Goal: Check status: Check status

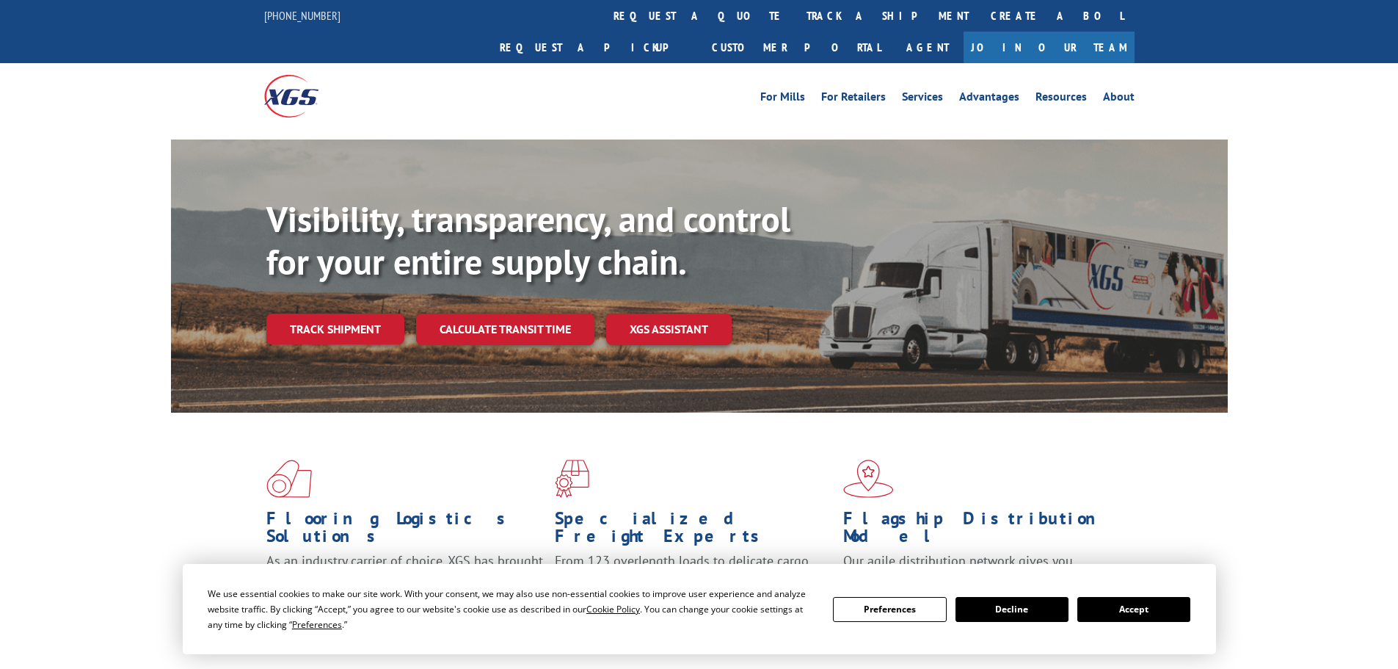
click at [334, 326] on div "Visibility, transparency, and control for your entire supply chain. Track shipm…" at bounding box center [746, 300] width 961 height 205
click at [337, 313] on link "Track shipment" at bounding box center [335, 328] width 138 height 31
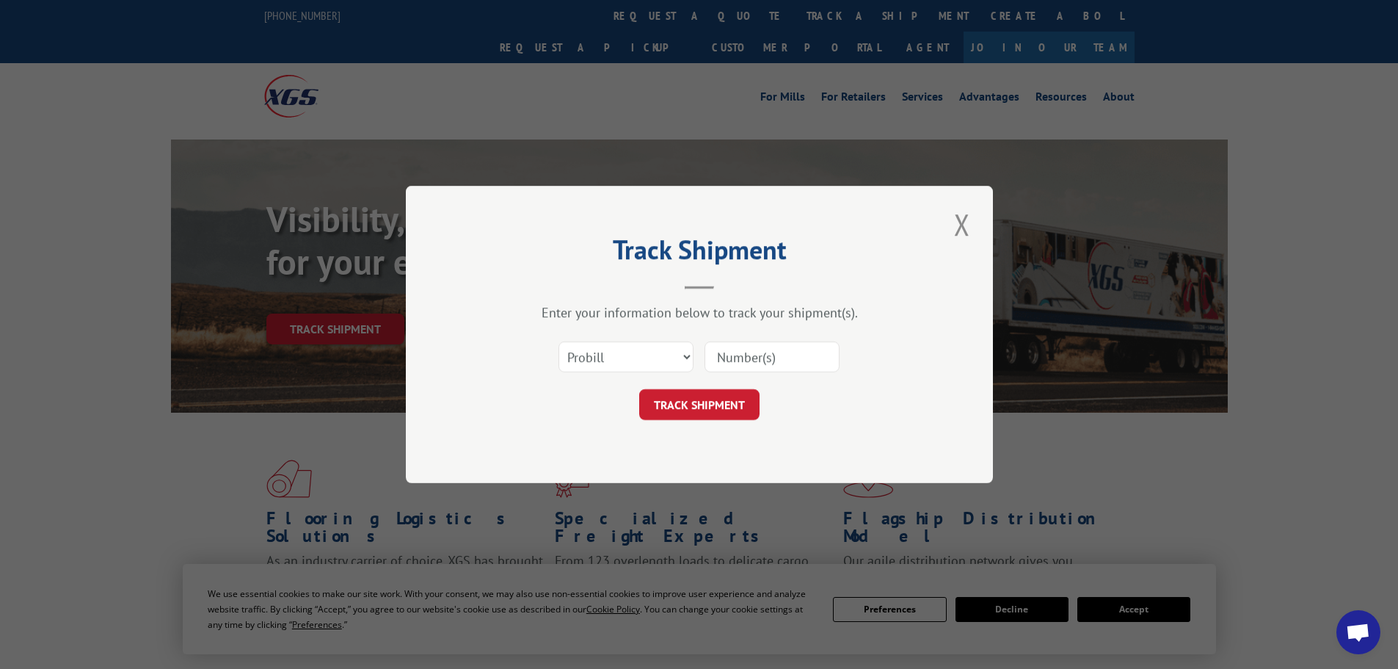
click at [749, 352] on input at bounding box center [772, 356] width 135 height 31
paste input "17308548"
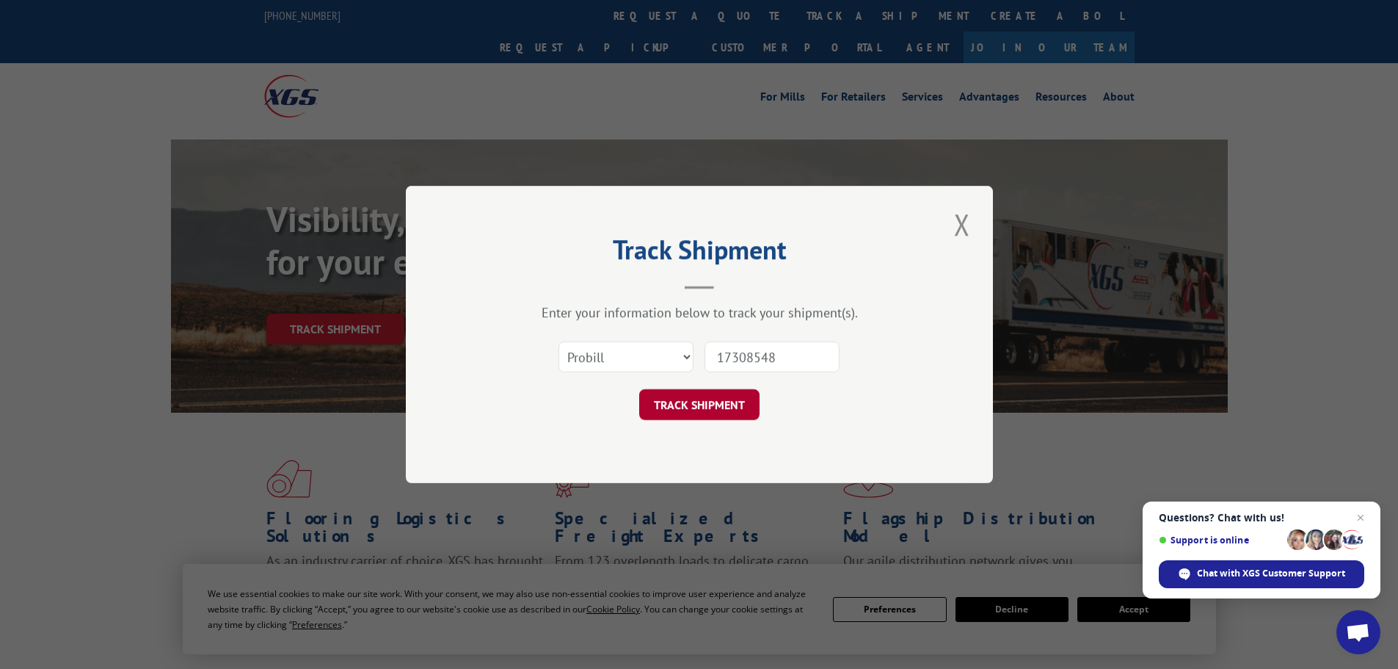
type input "17308548"
click at [730, 406] on button "TRACK SHIPMENT" at bounding box center [699, 404] width 120 height 31
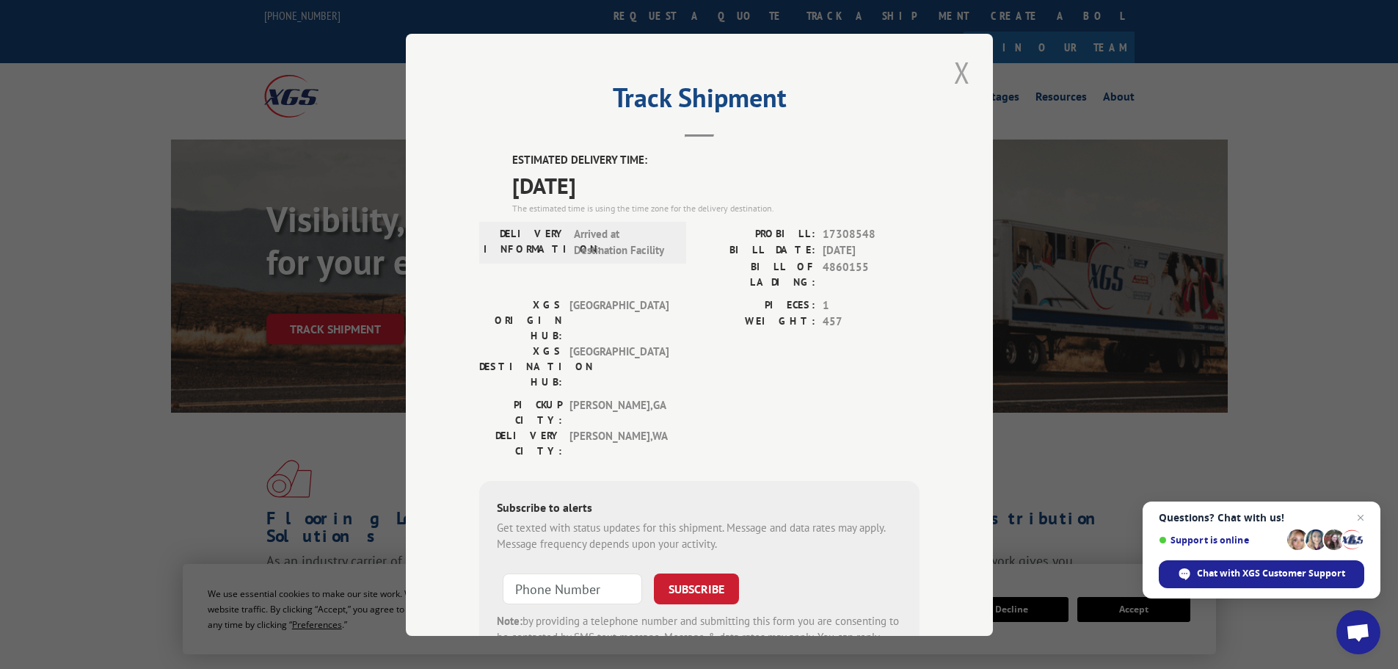
click at [961, 66] on button "Close modal" at bounding box center [962, 72] width 25 height 40
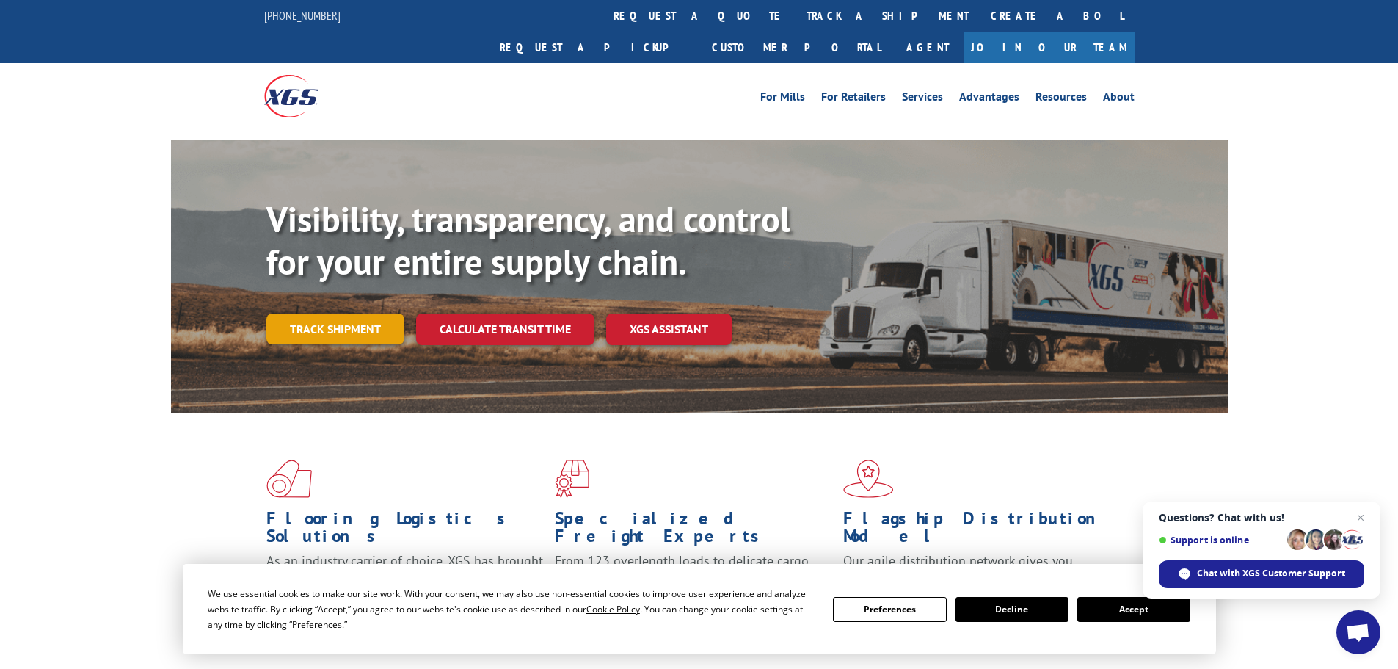
click at [368, 313] on link "Track shipment" at bounding box center [335, 328] width 138 height 31
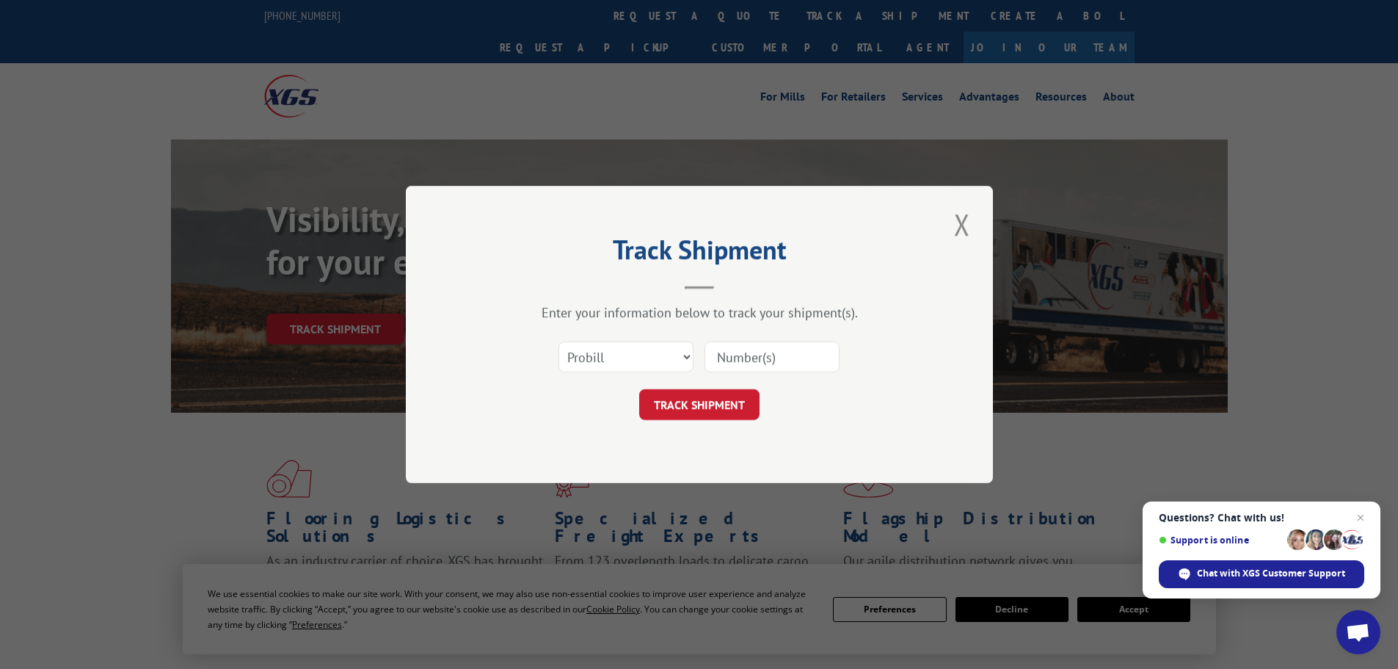
click at [735, 351] on input at bounding box center [772, 356] width 135 height 31
paste input "17308548"
type input "17308548"
click at [734, 402] on button "TRACK SHIPMENT" at bounding box center [699, 404] width 120 height 31
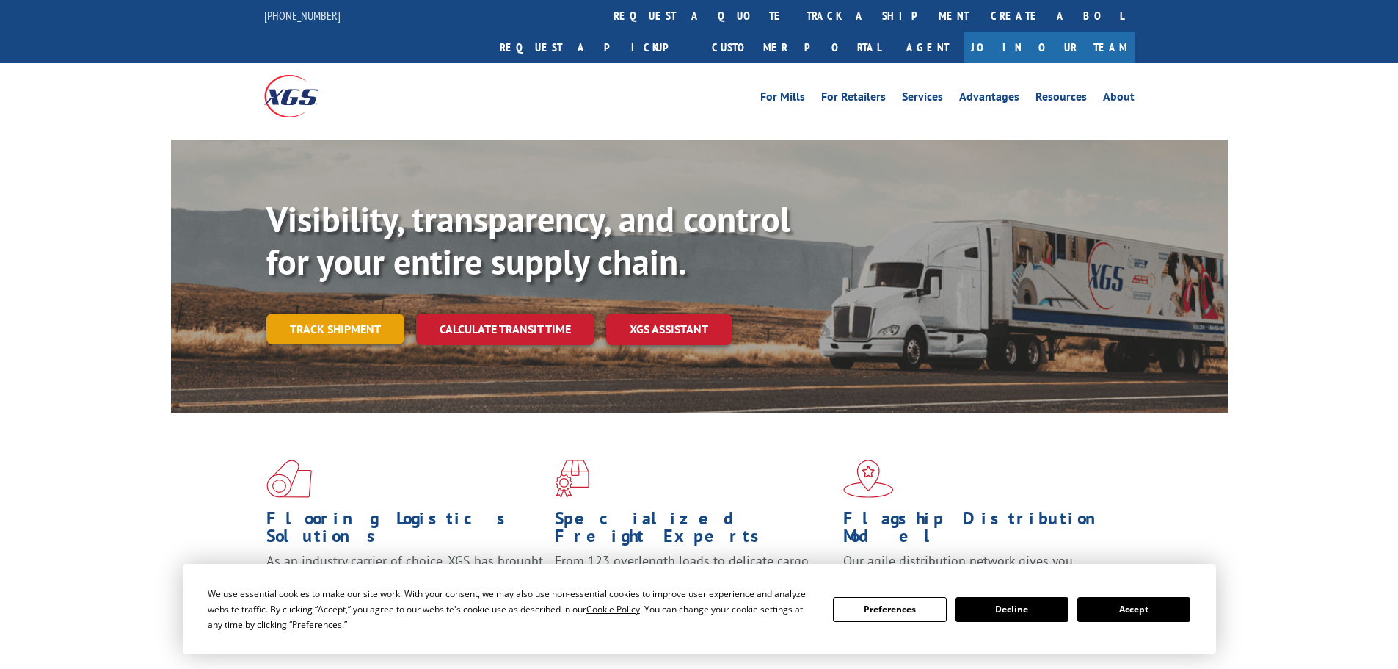
click at [346, 313] on link "Track shipment" at bounding box center [335, 328] width 138 height 31
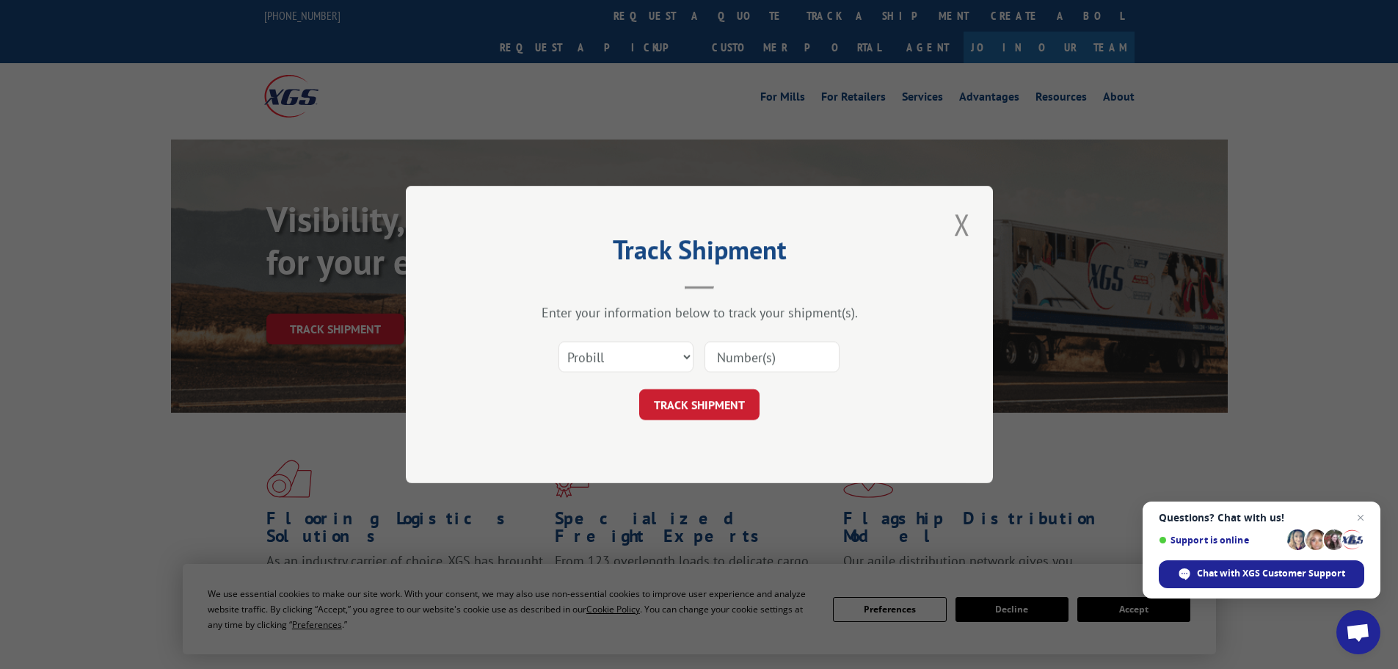
click at [792, 352] on input at bounding box center [772, 356] width 135 height 31
paste input "469711762030"
type input "469711762030"
click at [736, 414] on button "TRACK SHIPMENT" at bounding box center [699, 404] width 120 height 31
